Goal: Transaction & Acquisition: Purchase product/service

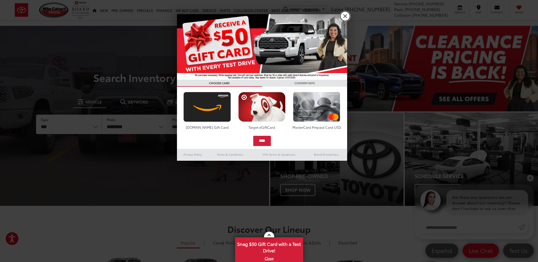
click at [346, 16] on link "X" at bounding box center [345, 16] width 10 height 10
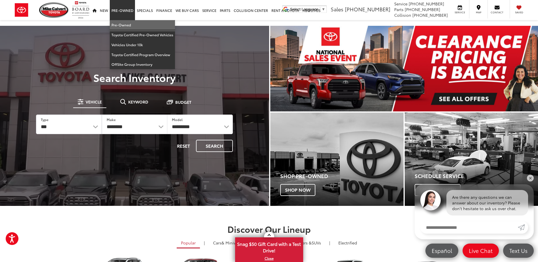
click at [118, 25] on link "Pre-Owned" at bounding box center [142, 25] width 65 height 10
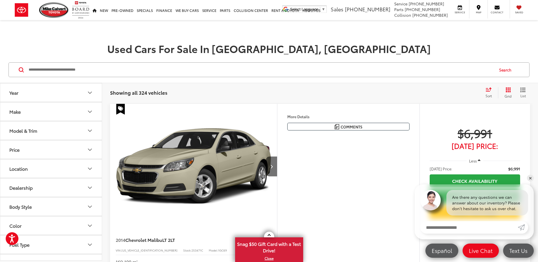
click at [67, 109] on button "Make" at bounding box center [51, 111] width 102 height 18
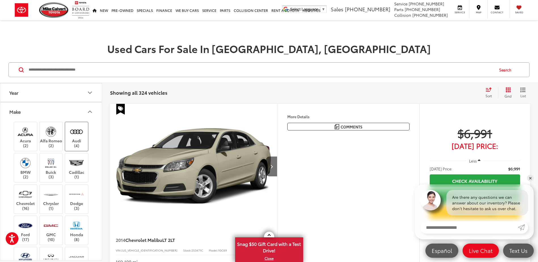
click at [74, 132] on img at bounding box center [77, 131] width 16 height 13
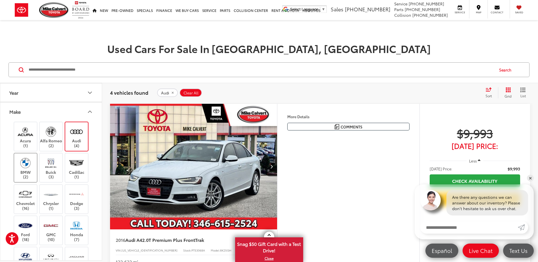
click at [18, 167] on img at bounding box center [26, 162] width 16 height 13
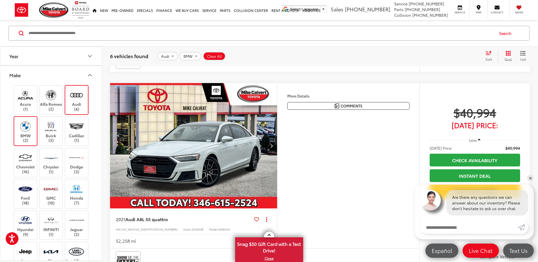
scroll to position [653, 0]
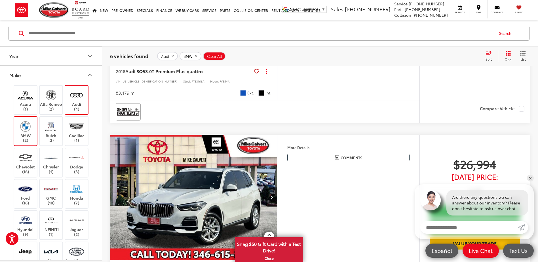
click at [77, 103] on label "Audi (4)" at bounding box center [76, 100] width 23 height 23
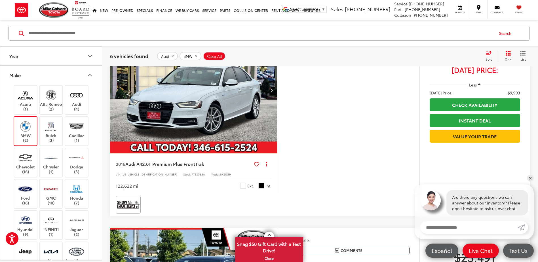
click at [24, 130] on img at bounding box center [26, 126] width 16 height 13
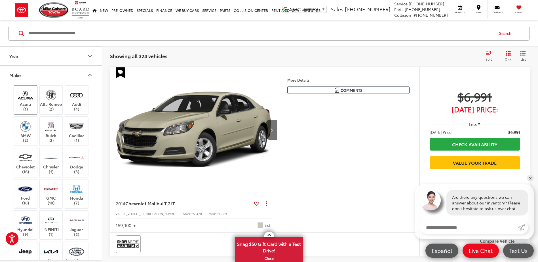
click at [23, 102] on label "Acura (1)" at bounding box center [25, 100] width 23 height 23
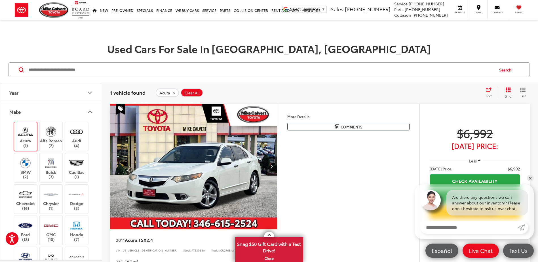
click at [27, 139] on label "Acura (1)" at bounding box center [25, 136] width 23 height 23
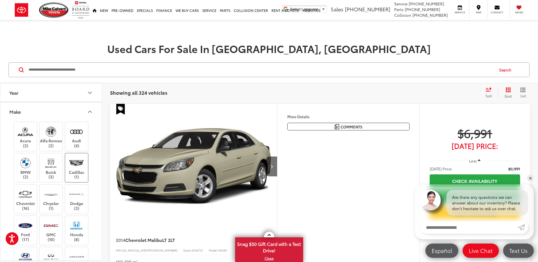
click at [76, 166] on img at bounding box center [77, 162] width 16 height 13
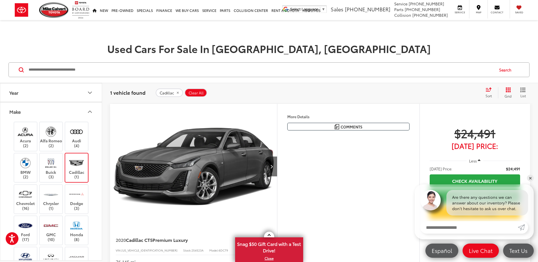
click at [76, 166] on img at bounding box center [77, 162] width 16 height 13
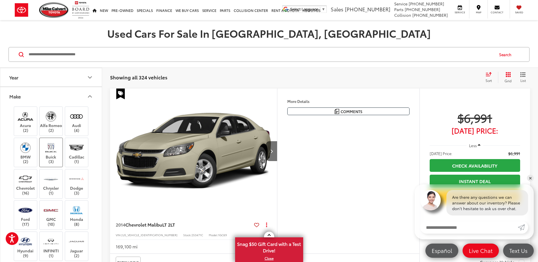
scroll to position [28, 0]
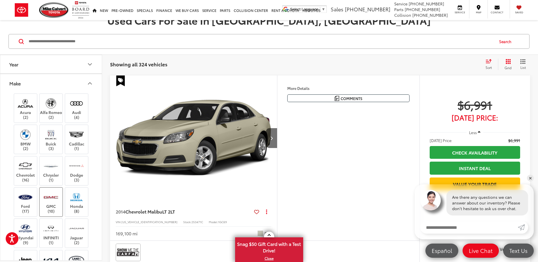
click at [47, 208] on label "GMC (10)" at bounding box center [51, 202] width 23 height 23
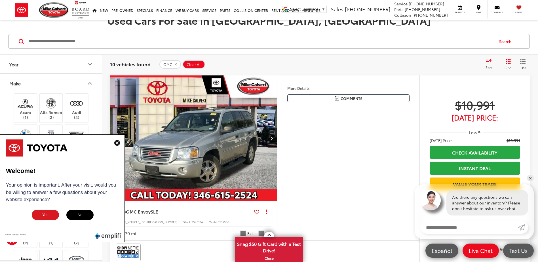
click at [117, 144] on img at bounding box center [117, 143] width 6 height 6
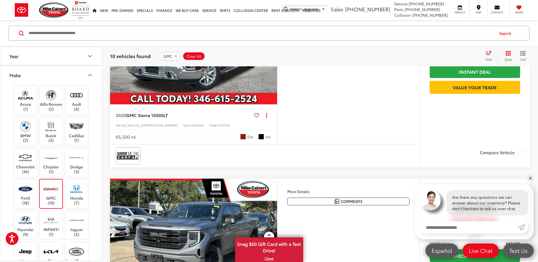
scroll to position [1447, 0]
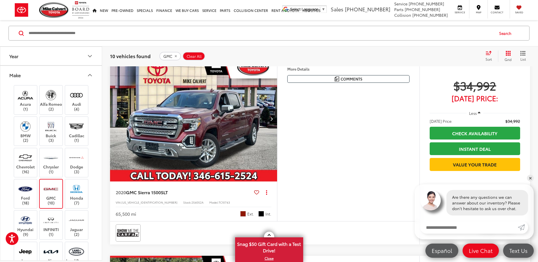
click at [48, 191] on img at bounding box center [51, 188] width 16 height 13
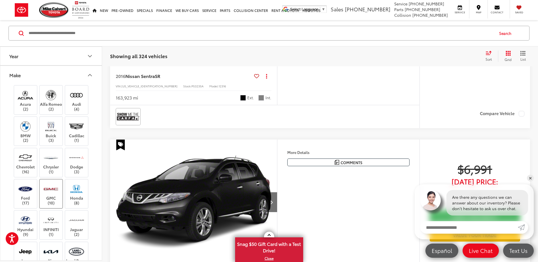
scroll to position [37, 0]
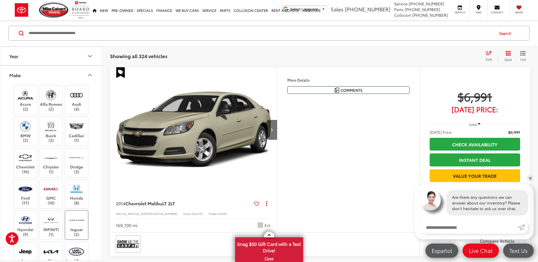
click at [74, 225] on img at bounding box center [77, 220] width 16 height 13
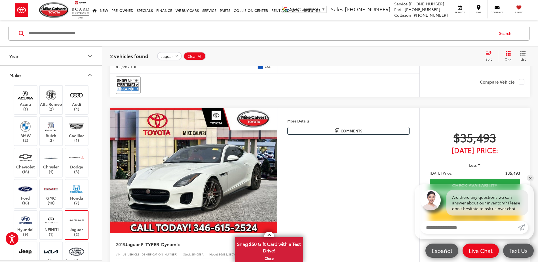
scroll to position [227, 0]
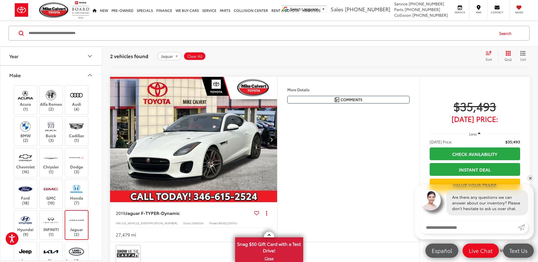
click at [79, 224] on img at bounding box center [77, 220] width 16 height 13
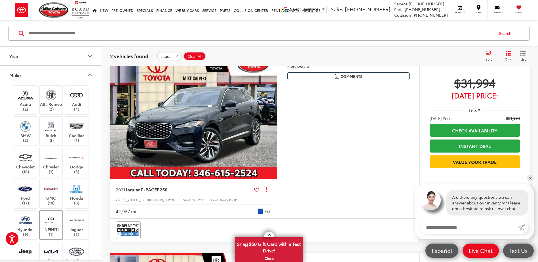
scroll to position [37, 0]
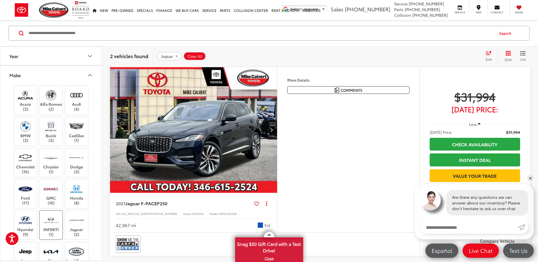
click at [53, 223] on img at bounding box center [51, 220] width 16 height 13
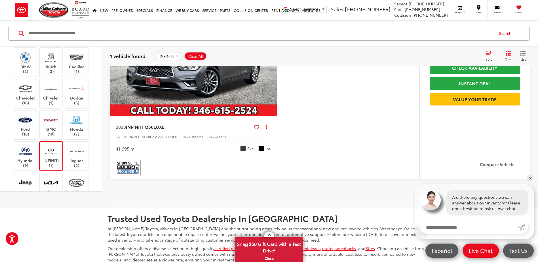
scroll to position [37, 0]
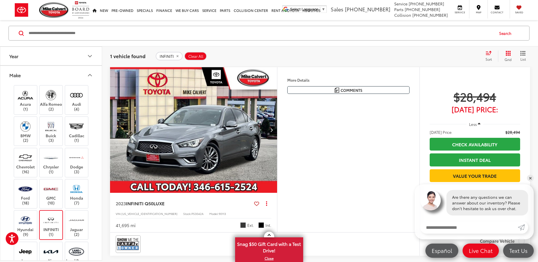
click at [48, 221] on img at bounding box center [51, 220] width 16 height 13
click at [26, 193] on img at bounding box center [26, 188] width 16 height 13
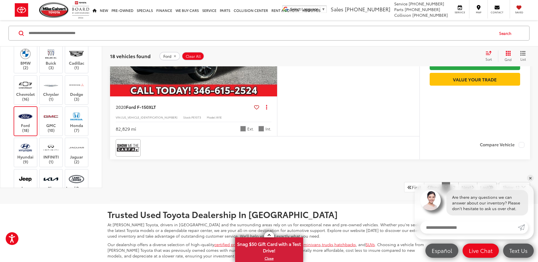
scroll to position [2367, 0]
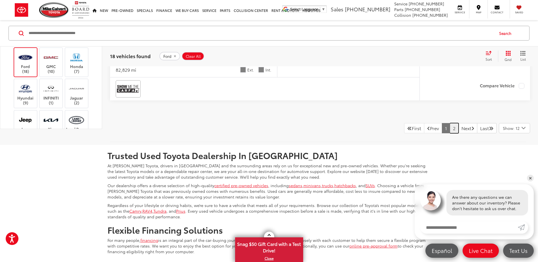
click at [450, 133] on link "2" at bounding box center [454, 128] width 9 height 10
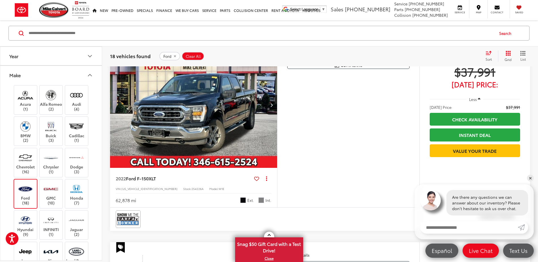
scroll to position [491, 0]
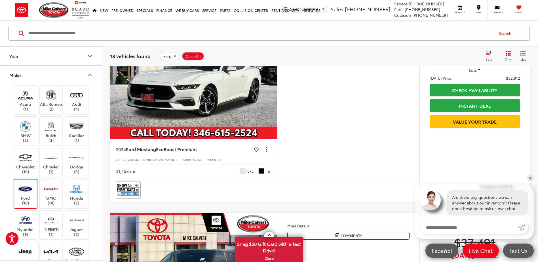
click at [29, 192] on img at bounding box center [26, 188] width 16 height 13
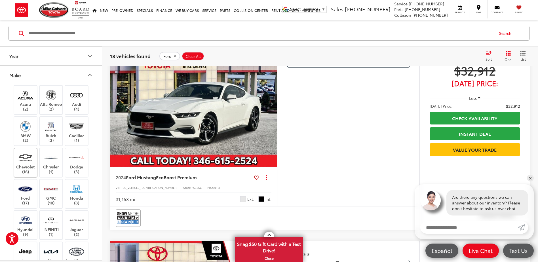
click at [28, 167] on label "Chevrolet (16)" at bounding box center [25, 162] width 23 height 23
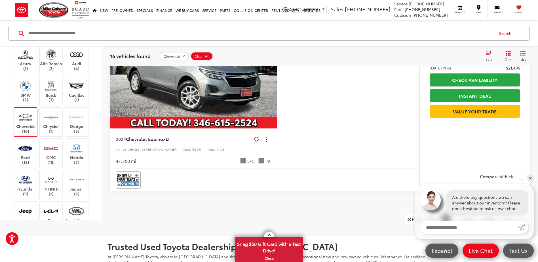
scroll to position [2355, 0]
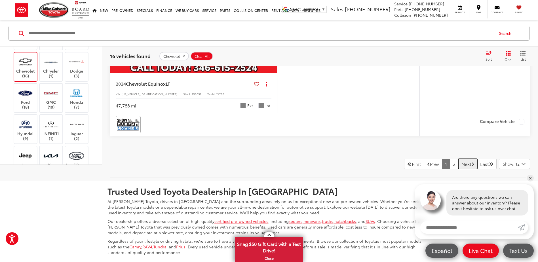
click at [458, 164] on link "Next" at bounding box center [467, 164] width 19 height 10
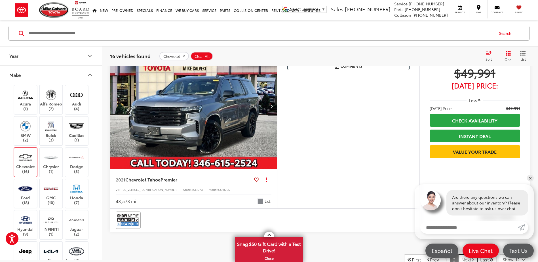
scroll to position [632, 0]
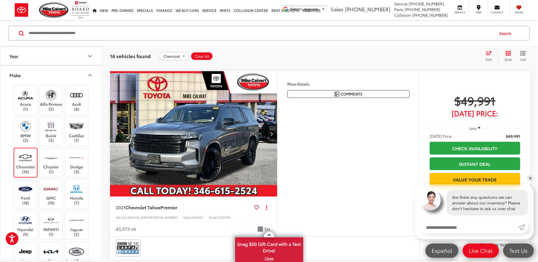
click at [24, 159] on img at bounding box center [26, 157] width 16 height 13
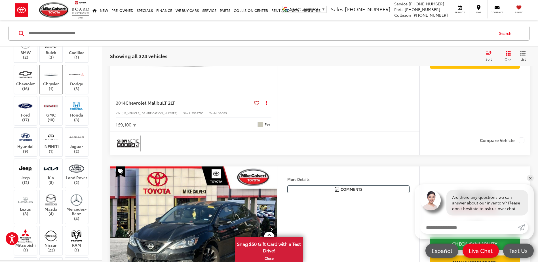
scroll to position [85, 0]
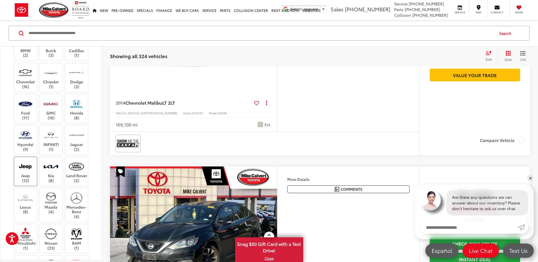
click at [23, 168] on img at bounding box center [26, 166] width 16 height 13
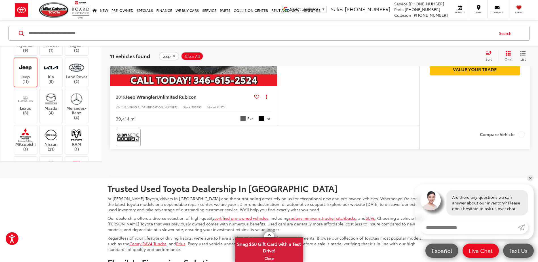
scroll to position [2051, 0]
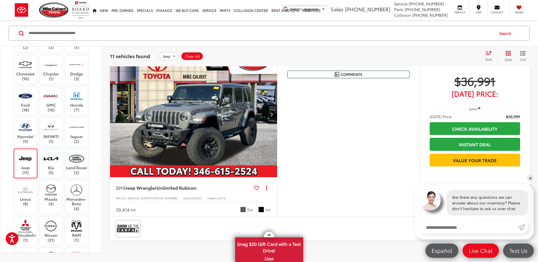
click at [20, 158] on img at bounding box center [26, 158] width 16 height 13
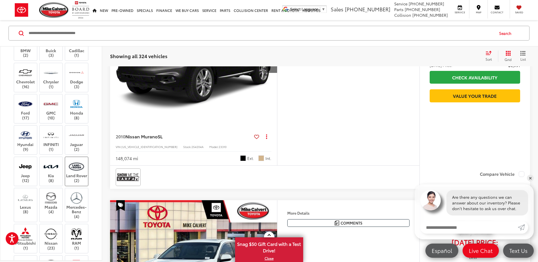
scroll to position [37, 0]
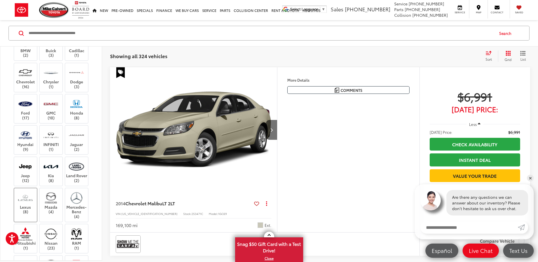
click at [26, 205] on label "Lexus (8)" at bounding box center [25, 202] width 23 height 23
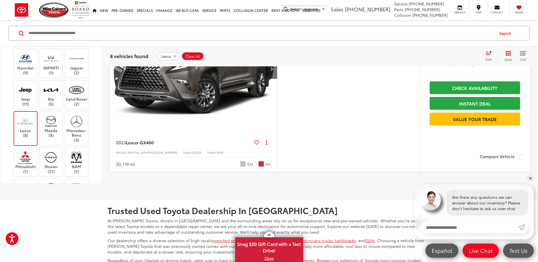
scroll to position [1484, 0]
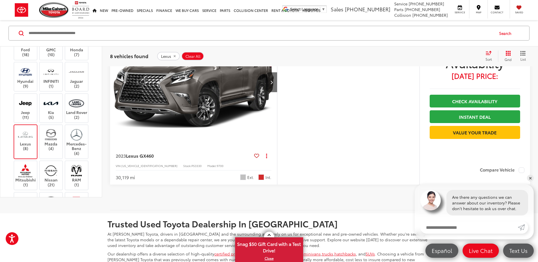
click at [20, 151] on label "Lexus (8)" at bounding box center [25, 139] width 23 height 23
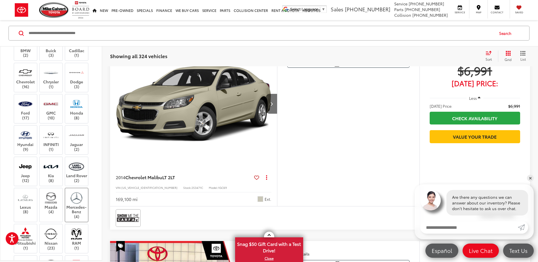
click at [77, 203] on img at bounding box center [77, 197] width 16 height 13
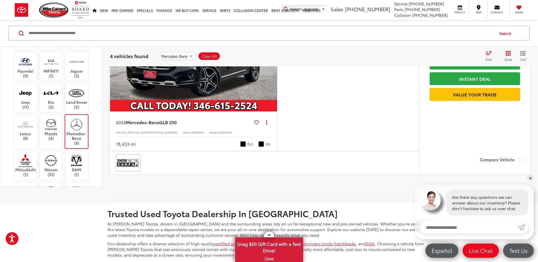
scroll to position [142, 0]
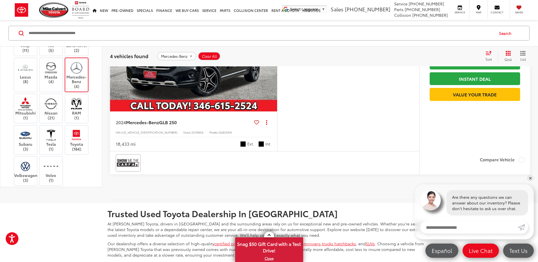
click at [73, 64] on img at bounding box center [77, 67] width 16 height 13
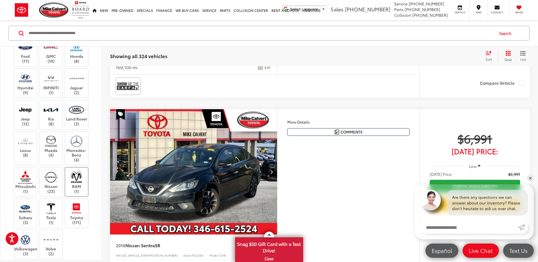
scroll to position [227, 0]
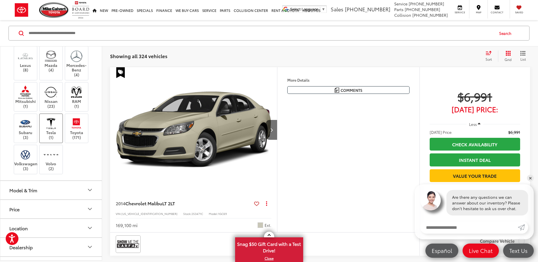
click at [52, 131] on label "Tesla (1)" at bounding box center [51, 128] width 23 height 23
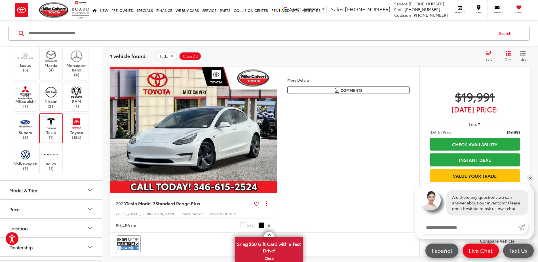
click at [52, 131] on label "Tesla (1)" at bounding box center [51, 128] width 23 height 23
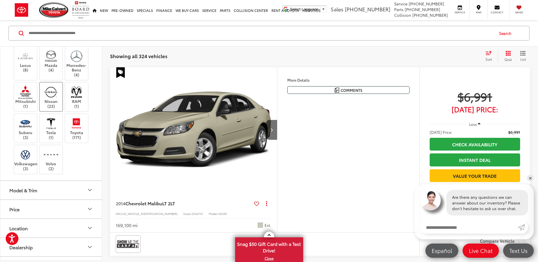
click at [55, 94] on img at bounding box center [51, 91] width 16 height 13
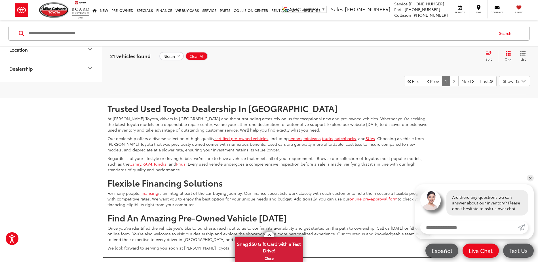
scroll to position [2420, 0]
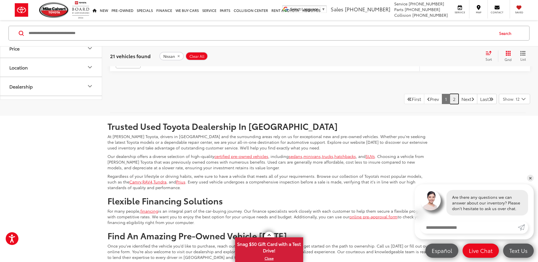
click at [450, 98] on link "2" at bounding box center [454, 99] width 9 height 10
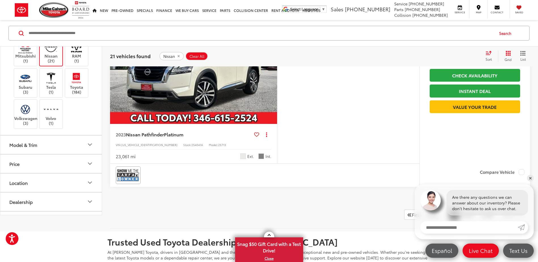
scroll to position [1796, 0]
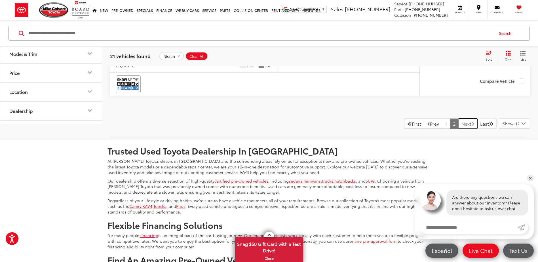
click at [462, 125] on link "Next" at bounding box center [467, 124] width 19 height 10
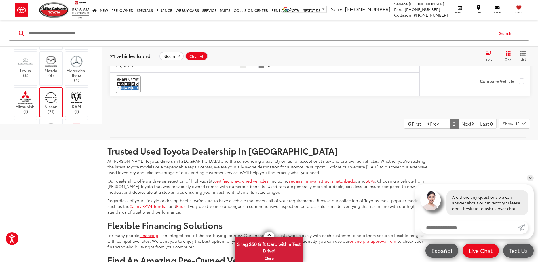
click at [56, 105] on label "Nissan (21)" at bounding box center [51, 102] width 23 height 23
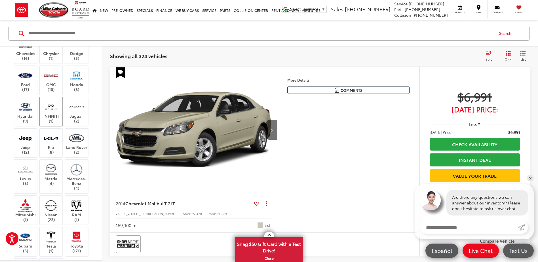
scroll to position [199, 0]
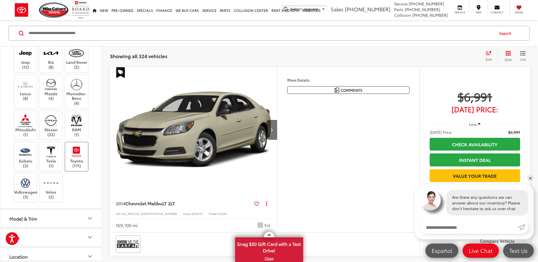
click at [79, 161] on label "Toyota (171)" at bounding box center [76, 156] width 23 height 23
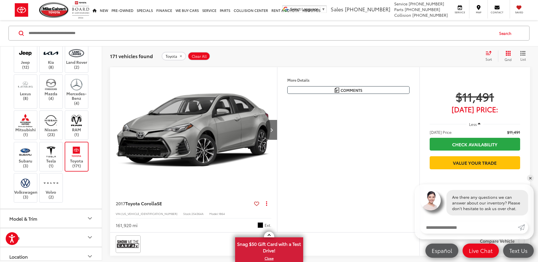
click at [81, 217] on button "Model & Trim" at bounding box center [51, 218] width 102 height 18
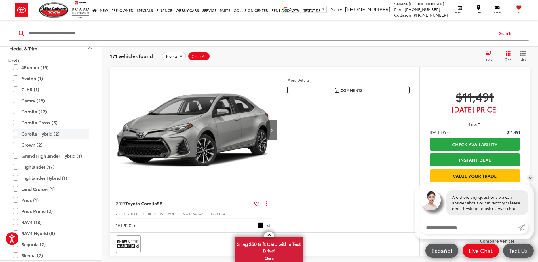
scroll to position [397, 0]
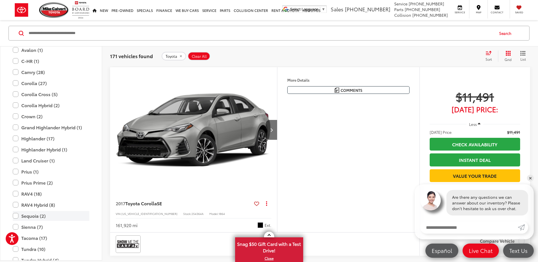
click at [16, 217] on label "Sequoia (2)" at bounding box center [51, 216] width 77 height 10
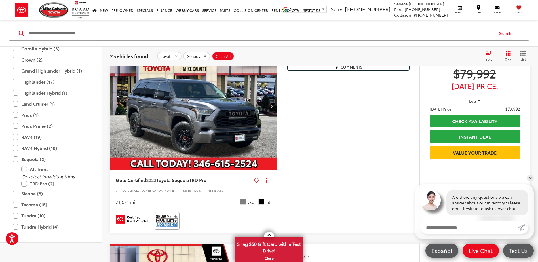
scroll to position [65, 0]
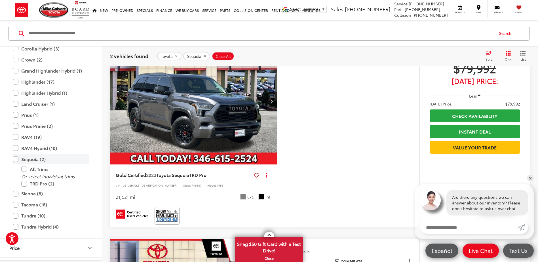
click at [16, 159] on label "Sequoia (2)" at bounding box center [51, 159] width 77 height 10
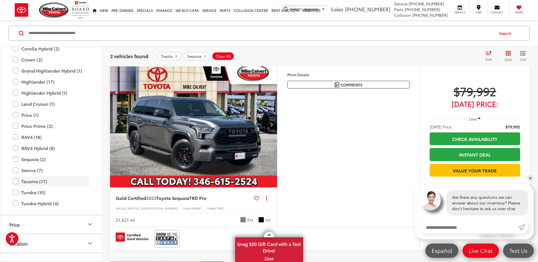
scroll to position [37, 0]
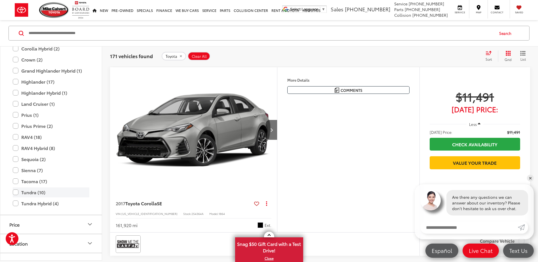
click at [16, 194] on label "Tundra (10)" at bounding box center [51, 193] width 77 height 10
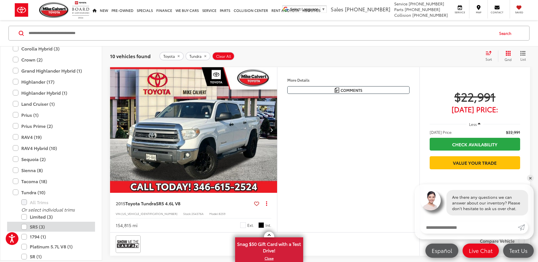
click at [24, 226] on label "SR5 (3)" at bounding box center [55, 227] width 68 height 10
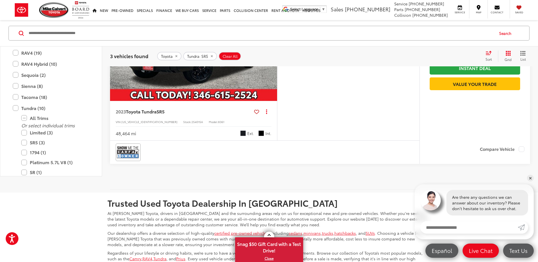
scroll to position [519, 0]
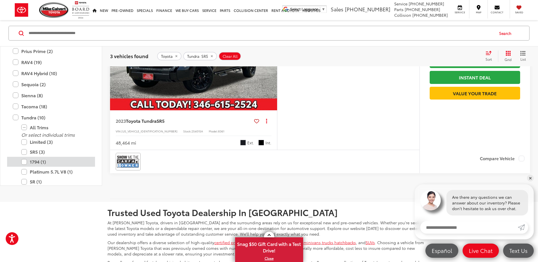
click at [28, 164] on label "1794 (1)" at bounding box center [55, 162] width 68 height 10
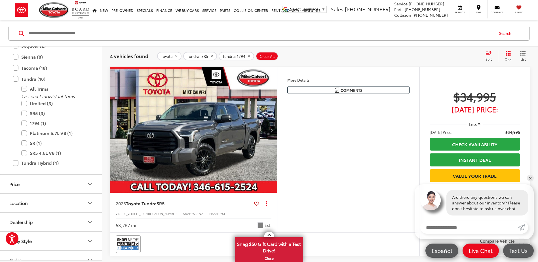
scroll to position [624, 0]
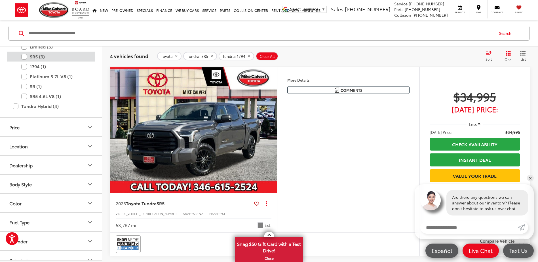
click at [28, 55] on label "SR5 (3)" at bounding box center [55, 57] width 68 height 10
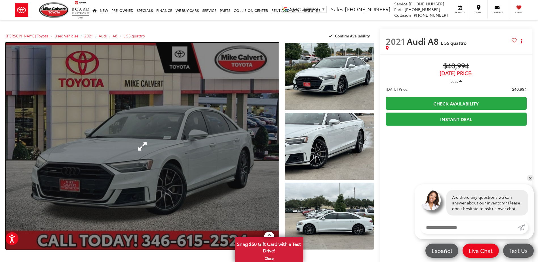
click at [185, 119] on link "Expand Photo 0" at bounding box center [142, 146] width 273 height 207
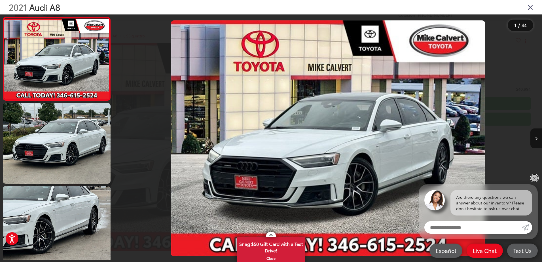
click at [537, 178] on link "✕" at bounding box center [534, 178] width 7 height 7
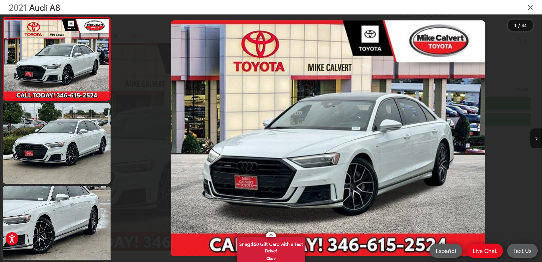
click at [272, 160] on img "2021 Audi A8 L 55 quattro 0" at bounding box center [328, 138] width 315 height 236
click at [534, 138] on button "Next image" at bounding box center [536, 139] width 11 height 20
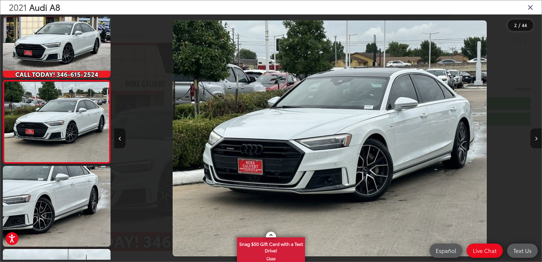
scroll to position [0, 428]
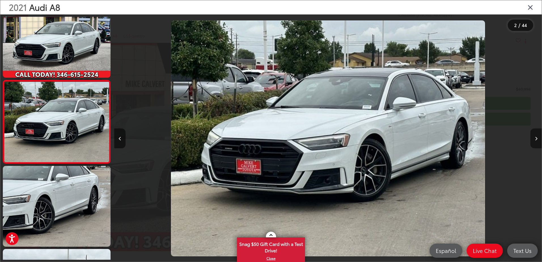
click at [534, 138] on button "Next image" at bounding box center [536, 139] width 11 height 20
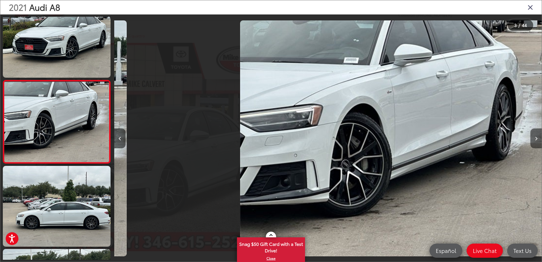
scroll to position [0, 856]
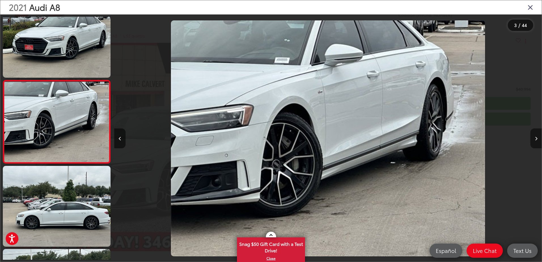
click at [534, 138] on button "Next image" at bounding box center [536, 139] width 11 height 20
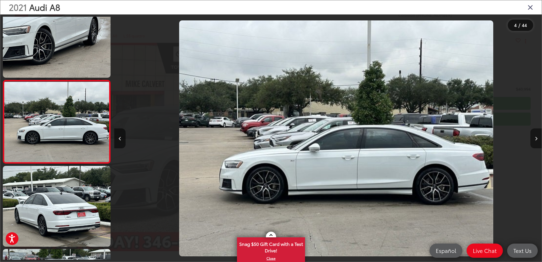
scroll to position [0, 1284]
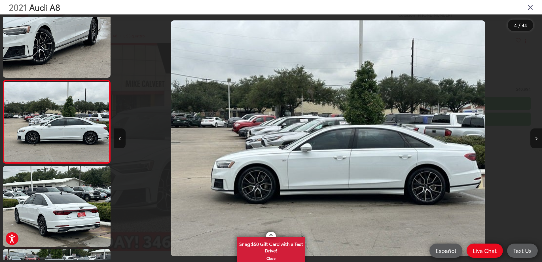
click at [534, 138] on button "Next image" at bounding box center [536, 139] width 11 height 20
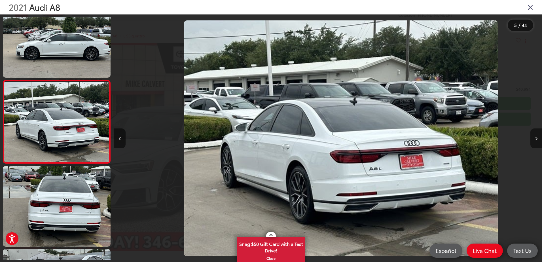
scroll to position [0, 1711]
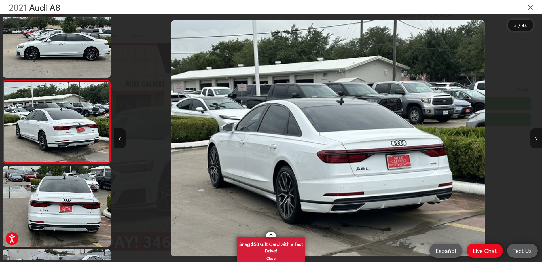
click at [534, 138] on button "Next image" at bounding box center [536, 139] width 11 height 20
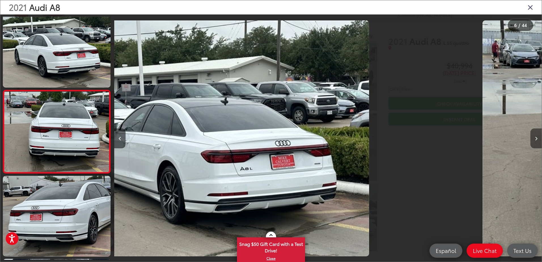
scroll to position [353, 0]
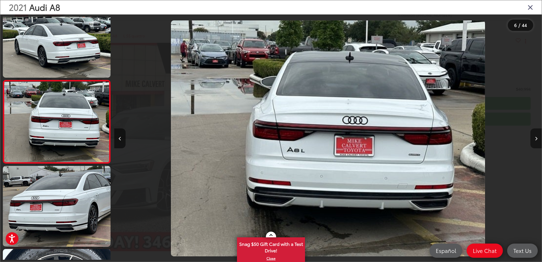
click at [534, 138] on button "Next image" at bounding box center [536, 139] width 11 height 20
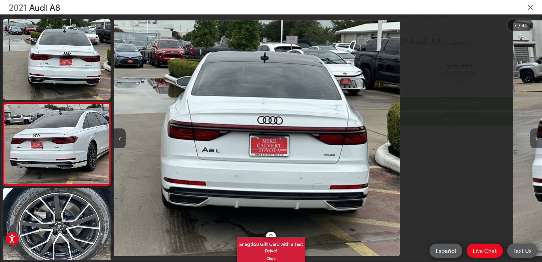
scroll to position [436, 0]
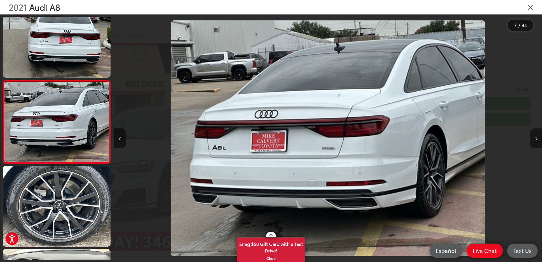
click at [534, 138] on button "Next image" at bounding box center [536, 139] width 11 height 20
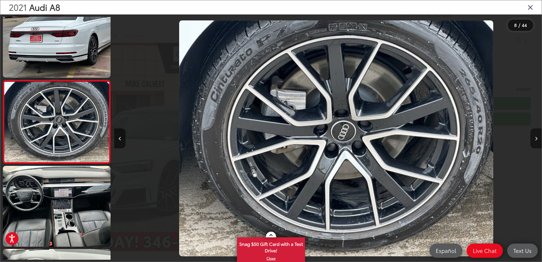
scroll to position [0, 2995]
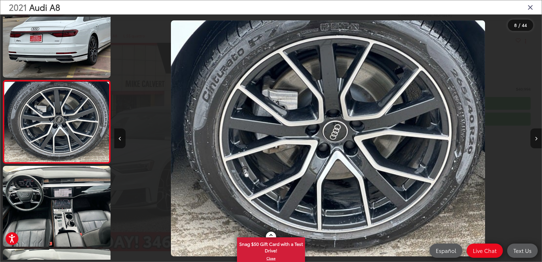
click at [534, 138] on button "Next image" at bounding box center [536, 139] width 11 height 20
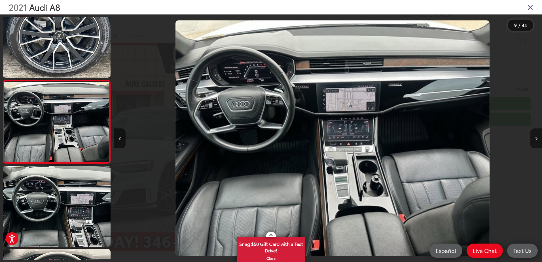
scroll to position [0, 3423]
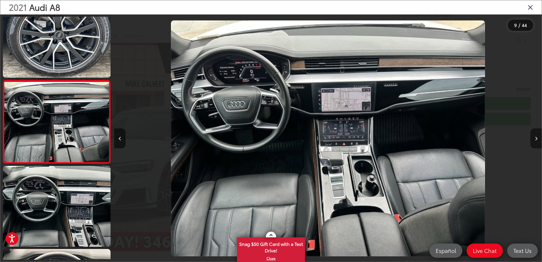
click at [534, 138] on button "Next image" at bounding box center [536, 139] width 11 height 20
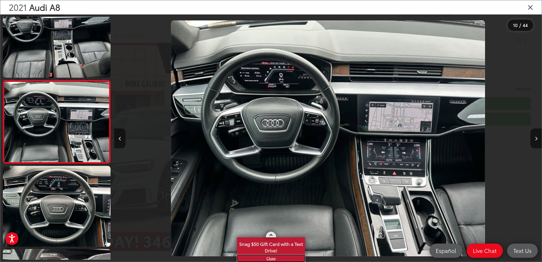
click at [270, 257] on link "X" at bounding box center [271, 258] width 67 height 6
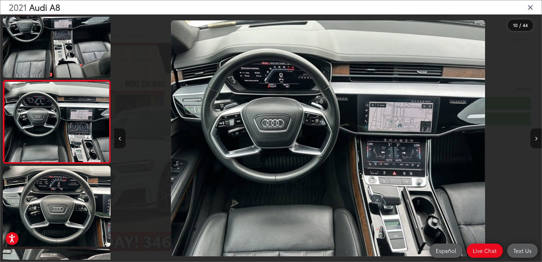
click at [536, 137] on icon "Next image" at bounding box center [536, 139] width 3 height 4
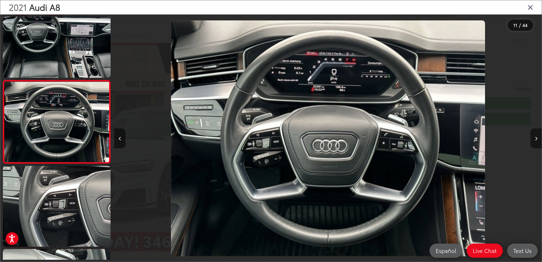
click at [536, 137] on icon "Next image" at bounding box center [536, 139] width 3 height 4
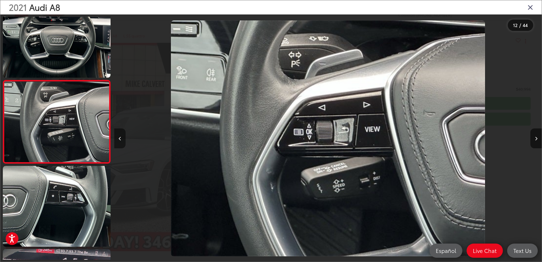
click at [121, 136] on button "Previous image" at bounding box center [119, 139] width 11 height 20
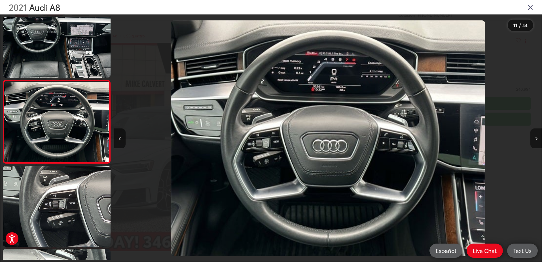
click at [534, 140] on button "Next image" at bounding box center [536, 139] width 11 height 20
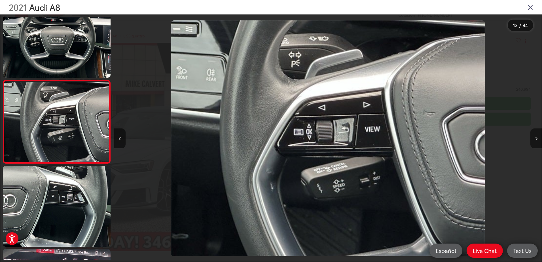
click at [534, 140] on button "Next image" at bounding box center [536, 139] width 11 height 20
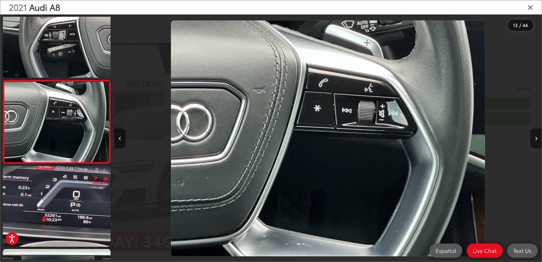
click at [534, 140] on button "Next image" at bounding box center [536, 139] width 11 height 20
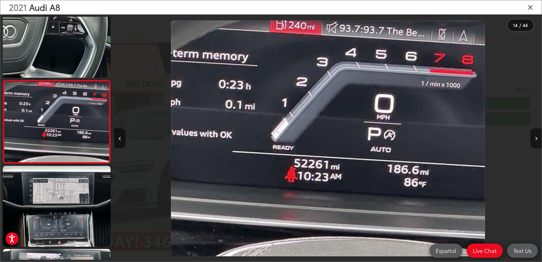
click at [534, 140] on button "Next image" at bounding box center [536, 139] width 11 height 20
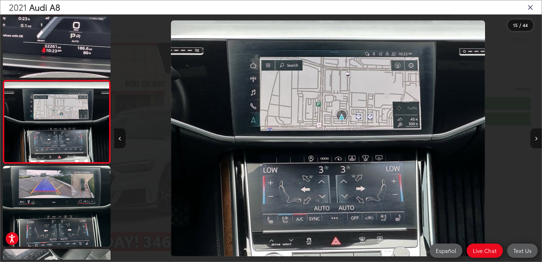
click at [534, 140] on button "Next image" at bounding box center [536, 139] width 11 height 20
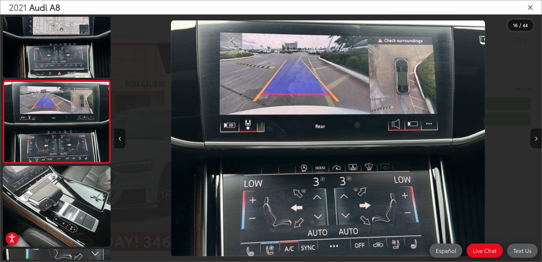
click at [537, 138] on icon "Next image" at bounding box center [536, 139] width 3 height 4
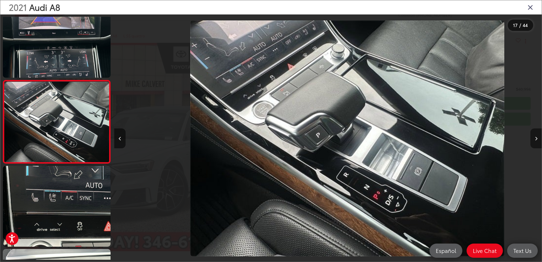
scroll to position [0, 6846]
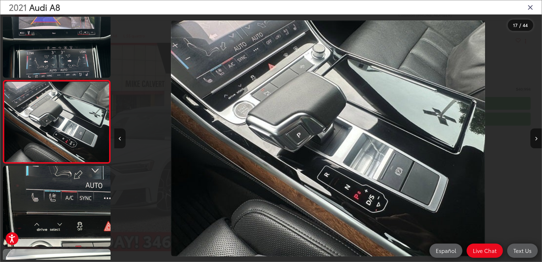
click at [118, 136] on button "Previous image" at bounding box center [119, 139] width 11 height 20
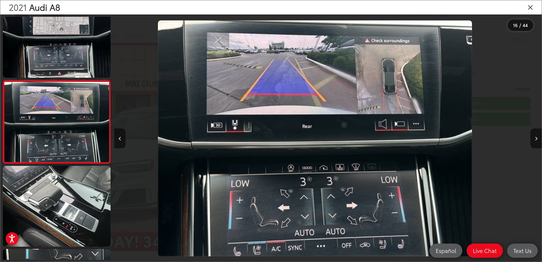
scroll to position [0, 6418]
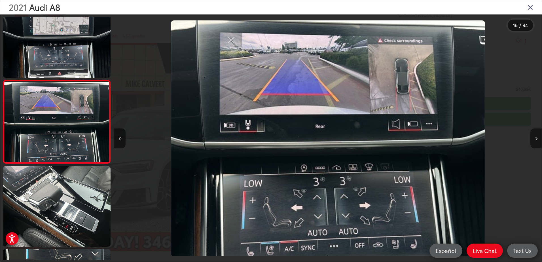
click at [536, 136] on button "Next image" at bounding box center [536, 139] width 11 height 20
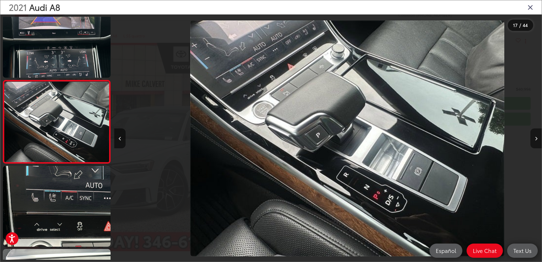
scroll to position [0, 6846]
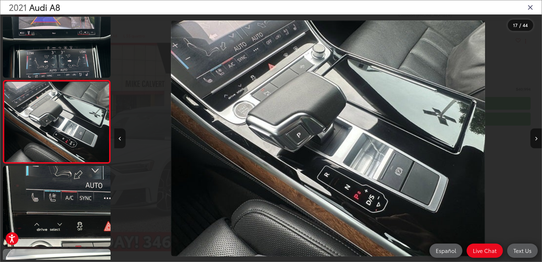
click at [124, 139] on button "Previous image" at bounding box center [119, 139] width 11 height 20
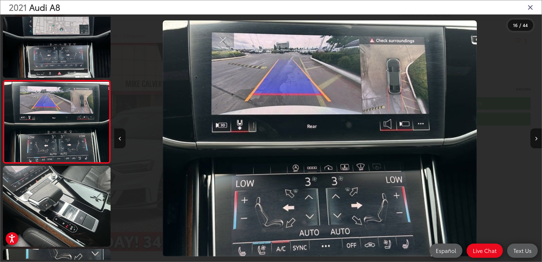
scroll to position [0, 6418]
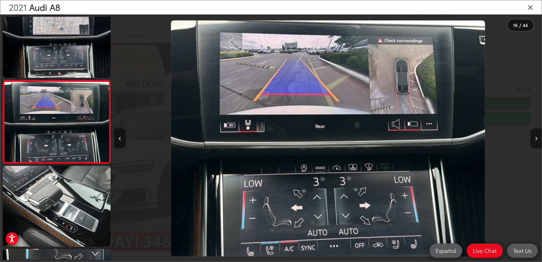
click at [537, 136] on button "Next image" at bounding box center [536, 139] width 11 height 20
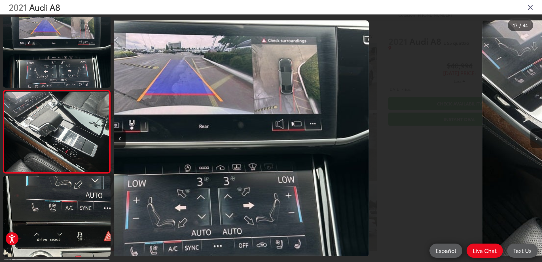
scroll to position [1267, 0]
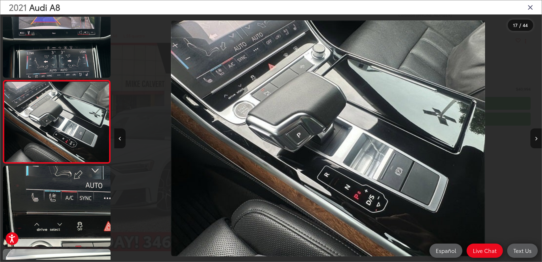
click at [537, 136] on button "Next image" at bounding box center [536, 139] width 11 height 20
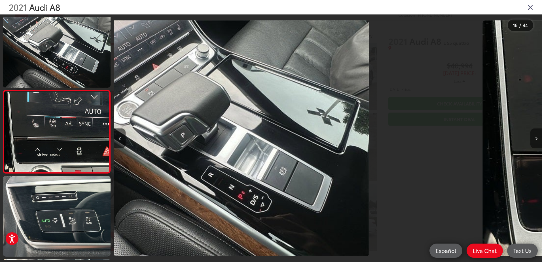
scroll to position [1350, 0]
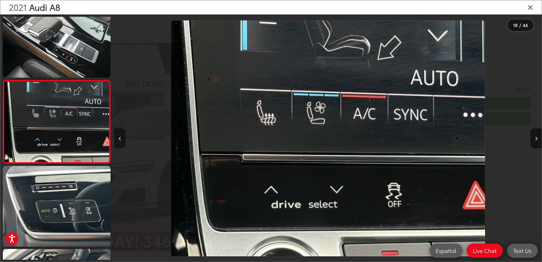
click at [119, 145] on button "Previous image" at bounding box center [119, 139] width 11 height 20
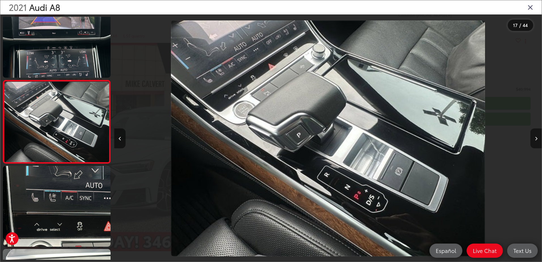
click at [534, 139] on button "Next image" at bounding box center [536, 139] width 11 height 20
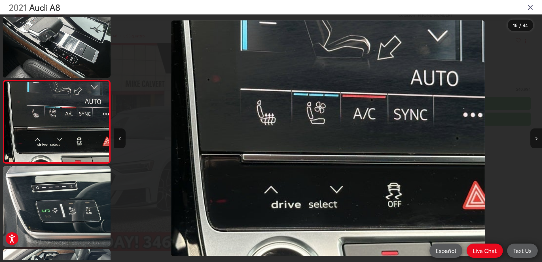
click at [534, 139] on button "Next image" at bounding box center [536, 139] width 11 height 20
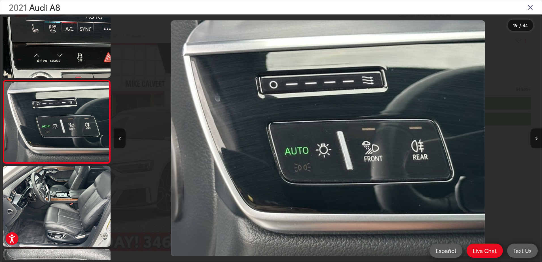
click at [534, 139] on button "Next image" at bounding box center [536, 139] width 11 height 20
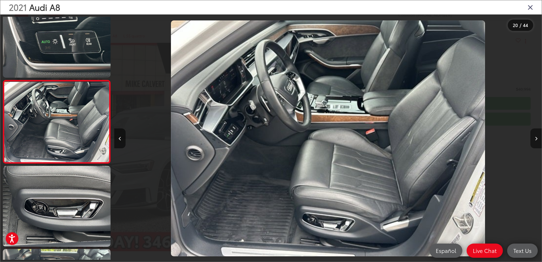
click at [537, 139] on icon "Next image" at bounding box center [536, 139] width 3 height 4
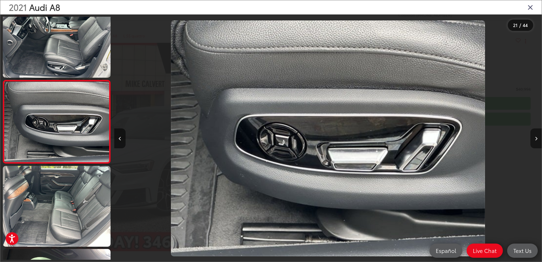
click at [537, 139] on icon "Next image" at bounding box center [536, 139] width 3 height 4
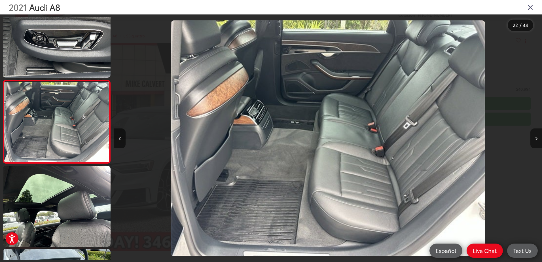
click at [537, 139] on icon "Next image" at bounding box center [536, 139] width 3 height 4
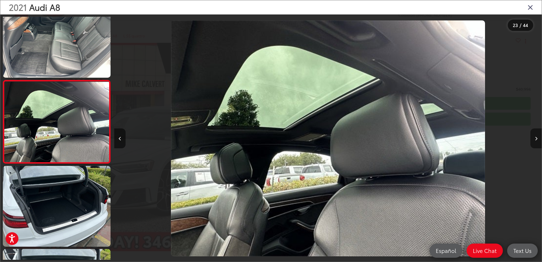
click at [537, 139] on icon "Next image" at bounding box center [536, 139] width 3 height 4
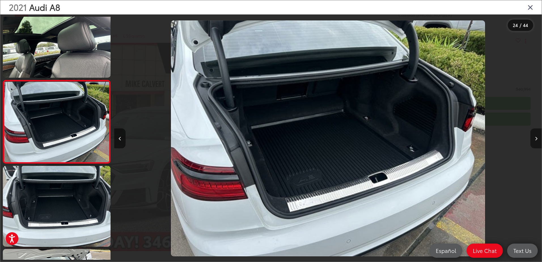
click at [537, 139] on icon "Next image" at bounding box center [536, 139] width 3 height 4
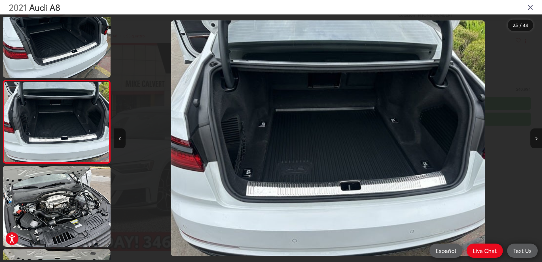
click at [537, 139] on icon "Next image" at bounding box center [536, 139] width 3 height 4
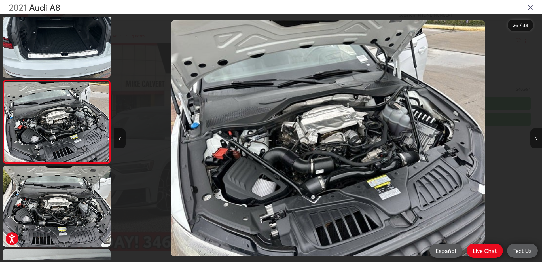
click at [537, 139] on icon "Next image" at bounding box center [536, 139] width 3 height 4
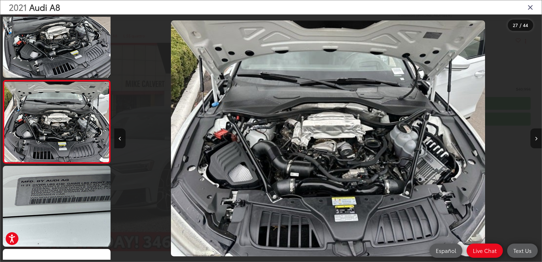
click at [537, 139] on icon "Next image" at bounding box center [536, 139] width 3 height 4
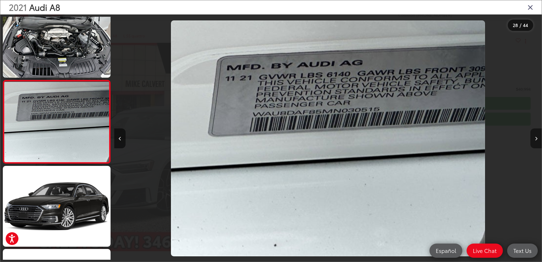
click at [537, 139] on icon "Next image" at bounding box center [536, 139] width 3 height 4
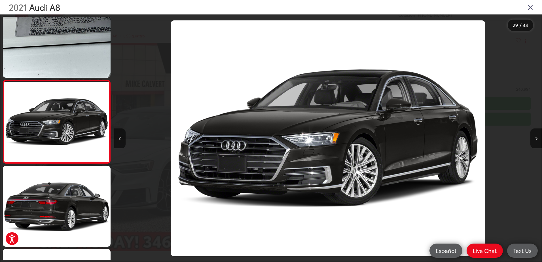
drag, startPoint x: 537, startPoint y: 139, endPoint x: 511, endPoint y: 178, distance: 46.4
click at [511, 178] on div at bounding box center [488, 138] width 107 height 248
click at [529, 9] on icon "Close gallery" at bounding box center [531, 6] width 6 height 7
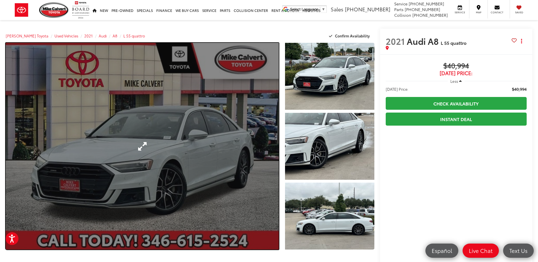
click at [195, 142] on link "Expand Photo 0" at bounding box center [142, 146] width 273 height 207
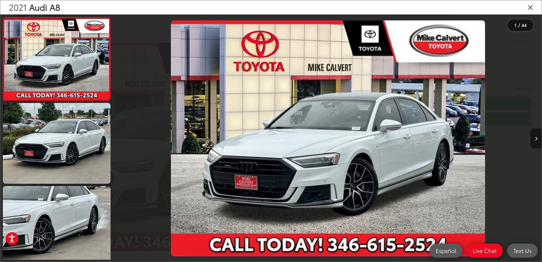
click at [537, 138] on icon "Next image" at bounding box center [536, 139] width 3 height 4
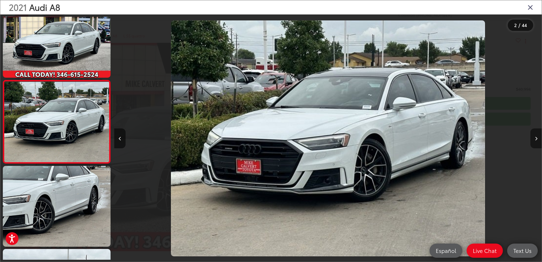
click at [537, 138] on icon "Next image" at bounding box center [536, 139] width 3 height 4
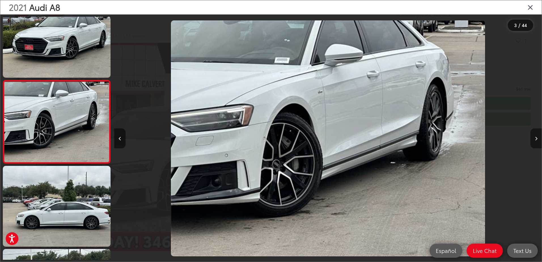
click at [537, 138] on icon "Next image" at bounding box center [536, 139] width 3 height 4
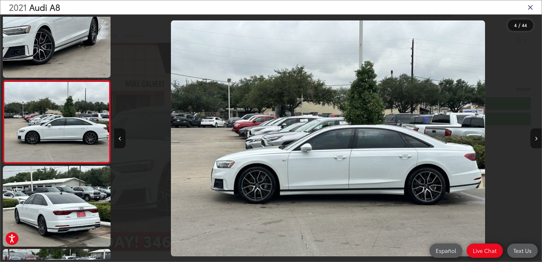
click at [537, 138] on icon "Next image" at bounding box center [536, 139] width 3 height 4
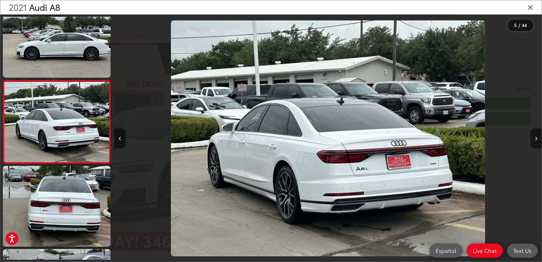
click at [537, 138] on icon "Next image" at bounding box center [536, 139] width 3 height 4
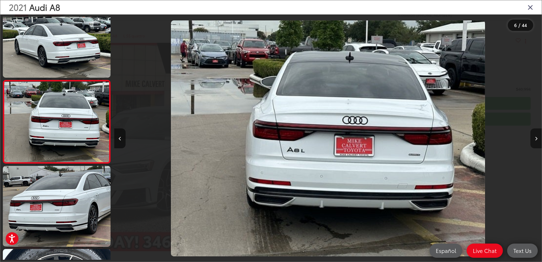
drag, startPoint x: 537, startPoint y: 138, endPoint x: 533, endPoint y: 142, distance: 5.1
click at [533, 142] on button "Next image" at bounding box center [536, 139] width 11 height 20
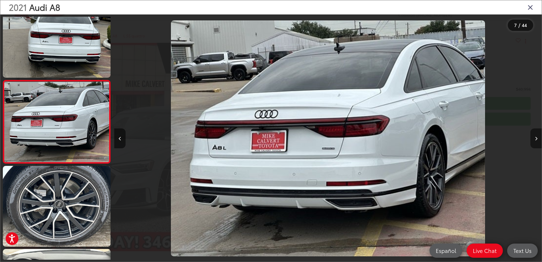
click at [534, 142] on button "Next image" at bounding box center [536, 139] width 11 height 20
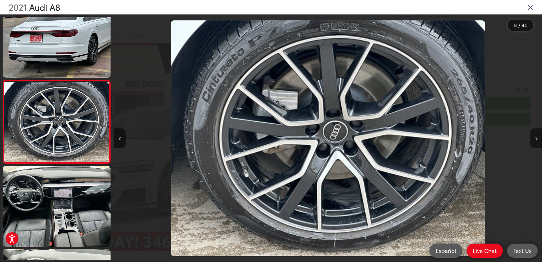
click at [534, 142] on button "Next image" at bounding box center [536, 139] width 11 height 20
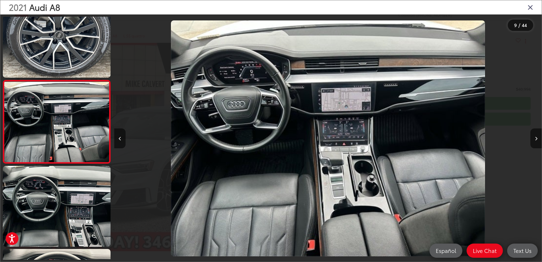
click at [532, 3] on div "2021 Audi A8" at bounding box center [271, 7] width 542 height 14
click at [530, 7] on icon "Close gallery" at bounding box center [531, 6] width 6 height 7
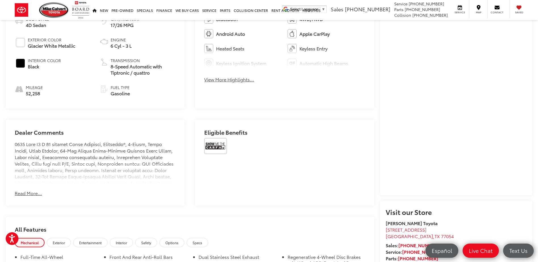
click at [31, 192] on button "Read More..." at bounding box center [28, 193] width 27 height 7
